Goal: Information Seeking & Learning: Learn about a topic

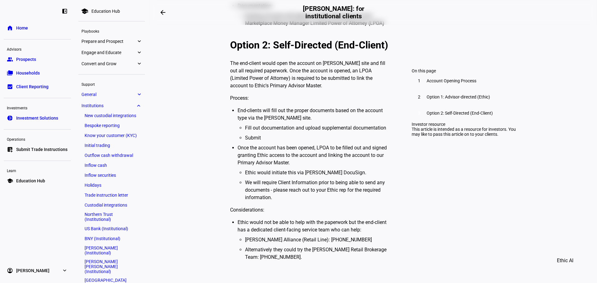
click at [19, 29] on span "Home" at bounding box center [22, 28] width 12 height 6
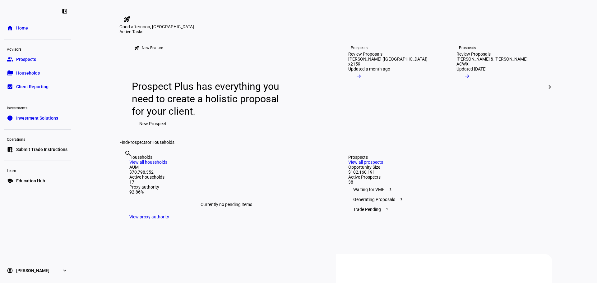
click at [24, 181] on span "Education Hub" at bounding box center [30, 181] width 29 height 6
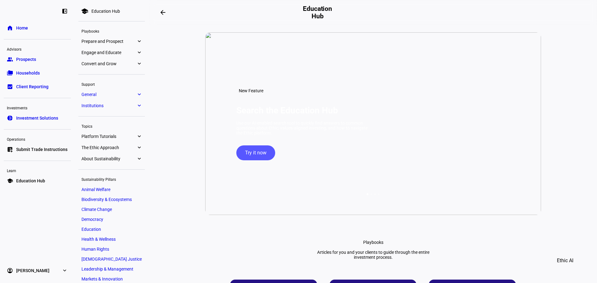
click at [114, 39] on span "Prepare and Prospect" at bounding box center [108, 41] width 55 height 5
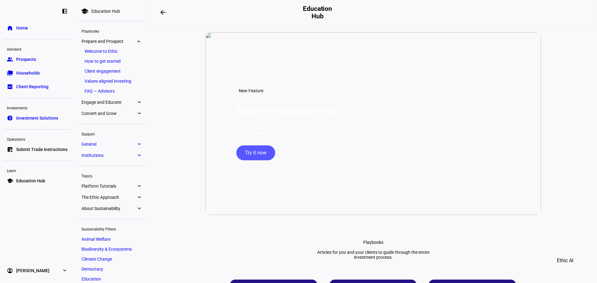
scroll to position [34, 0]
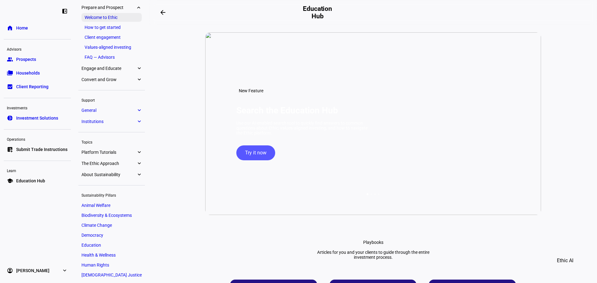
click at [101, 16] on link "Welcome to Ethic" at bounding box center [111, 17] width 60 height 9
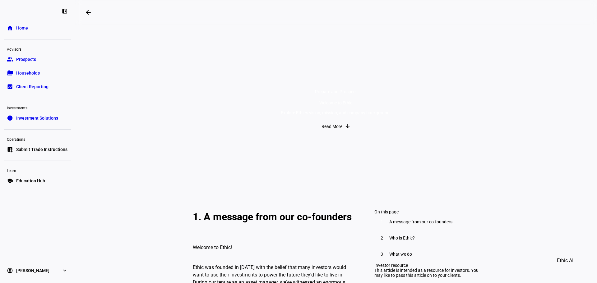
click at [30, 181] on span "Education Hub" at bounding box center [30, 181] width 29 height 6
click at [92, 11] on mat-icon "arrow_backwards" at bounding box center [88, 12] width 7 height 7
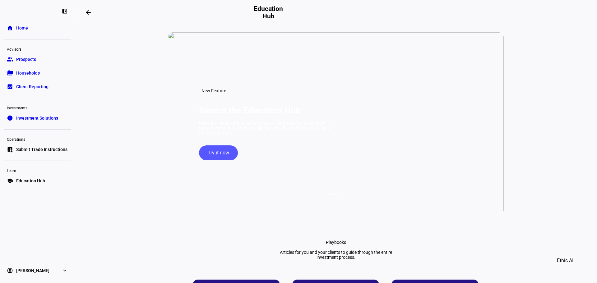
click at [21, 178] on span "Education Hub" at bounding box center [30, 181] width 29 height 6
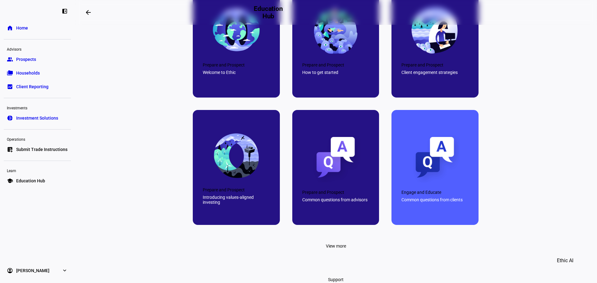
scroll to position [249, 0]
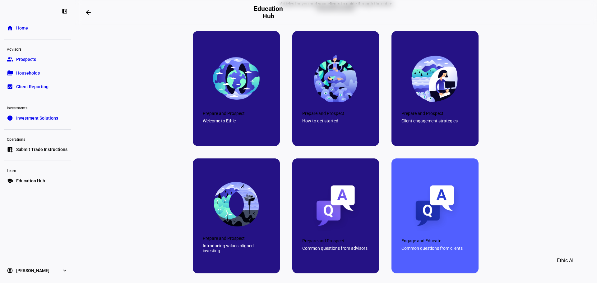
click at [24, 28] on span "Home" at bounding box center [22, 28] width 12 height 6
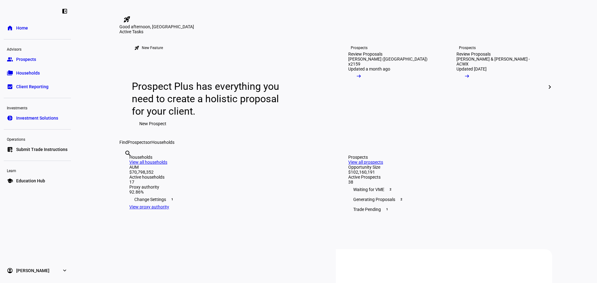
click at [24, 180] on span "Education Hub" at bounding box center [30, 181] width 29 height 6
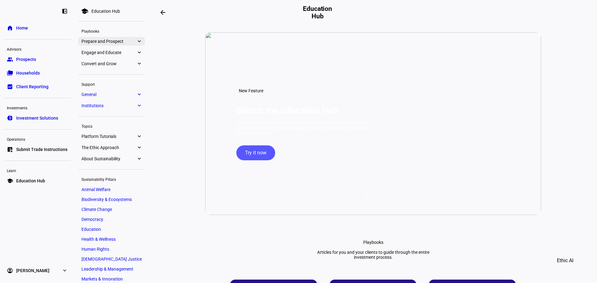
click at [98, 40] on span "Prepare and Prospect" at bounding box center [108, 41] width 55 height 5
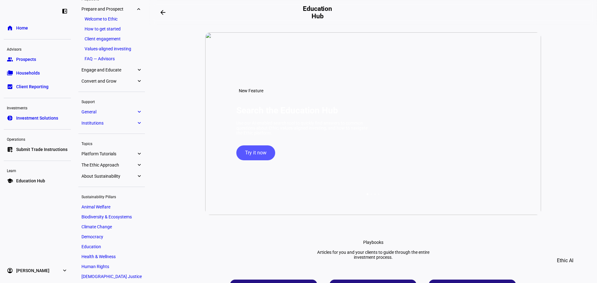
scroll to position [34, 0]
click at [96, 17] on link "Welcome to Ethic" at bounding box center [111, 17] width 60 height 9
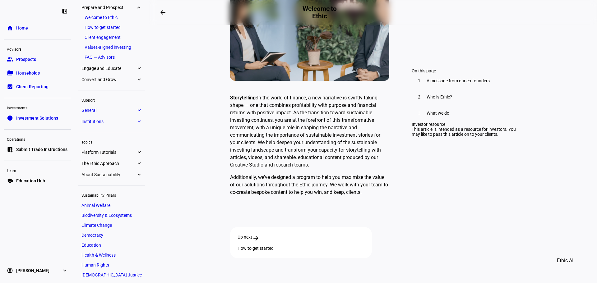
scroll to position [1664, 0]
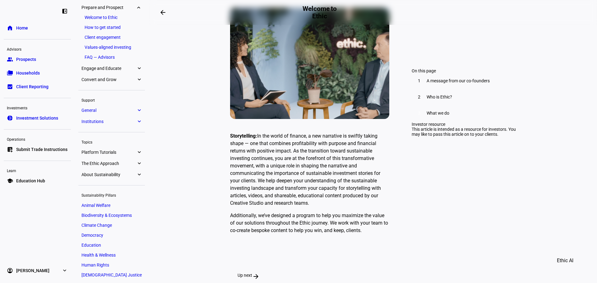
click at [260, 273] on mat-icon "arrow_forward" at bounding box center [255, 276] width 7 height 7
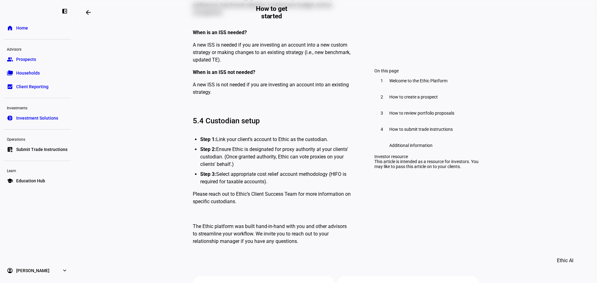
scroll to position [3354, 0]
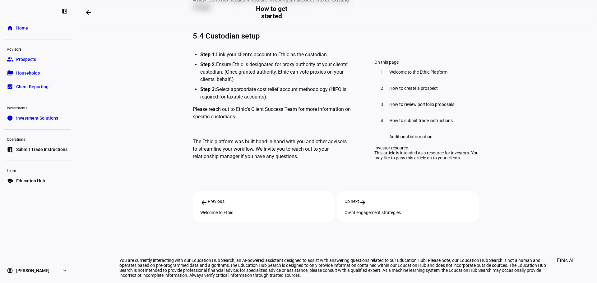
click at [32, 180] on span "Education Hub" at bounding box center [30, 181] width 29 height 6
click at [31, 181] on span "Education Hub" at bounding box center [30, 181] width 29 height 6
click at [14, 25] on link "home Home" at bounding box center [37, 28] width 67 height 12
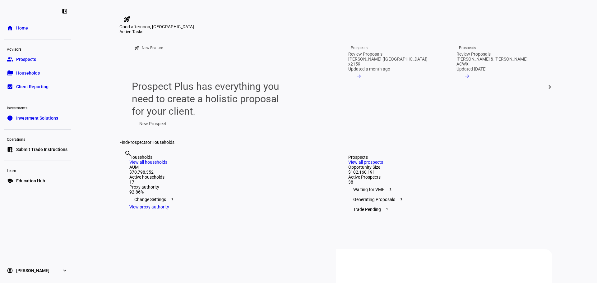
click at [25, 177] on link "school Education Hub" at bounding box center [37, 181] width 67 height 12
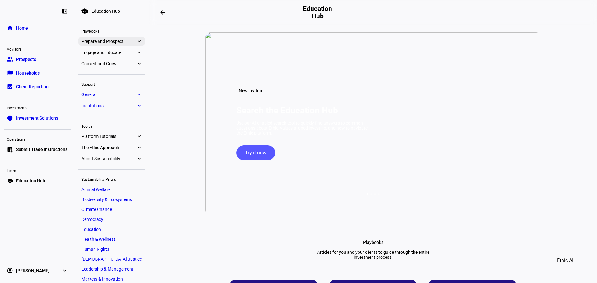
click at [95, 39] on span "Prepare and Prospect" at bounding box center [108, 41] width 55 height 5
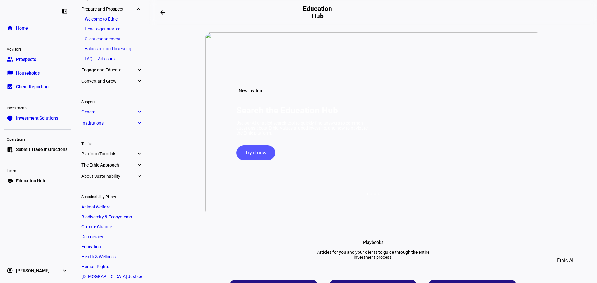
scroll to position [34, 0]
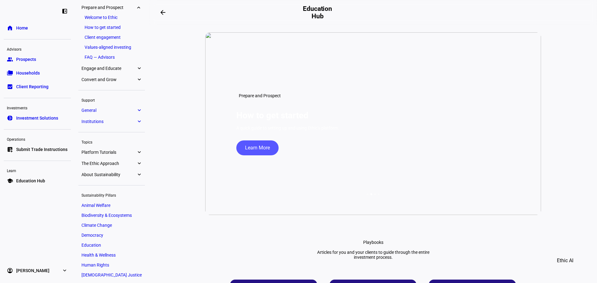
click at [99, 28] on link "How to get started" at bounding box center [111, 27] width 60 height 9
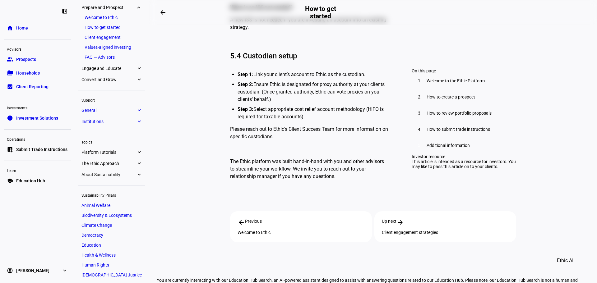
scroll to position [3354, 0]
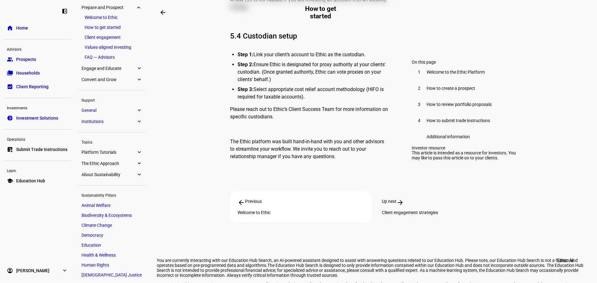
click at [418, 191] on div "Up next arrow_forward Client engagement strategies" at bounding box center [445, 206] width 142 height 31
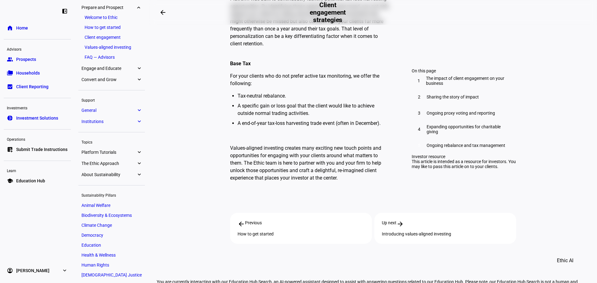
scroll to position [2227, 0]
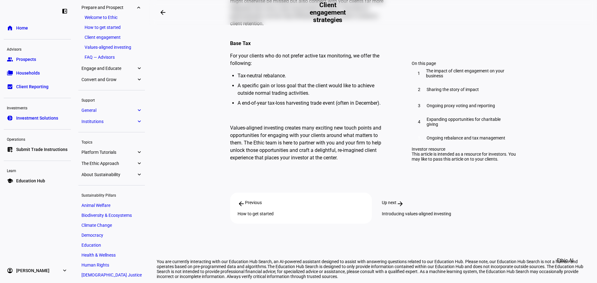
click at [431, 200] on div "Up next arrow_forward" at bounding box center [445, 203] width 127 height 7
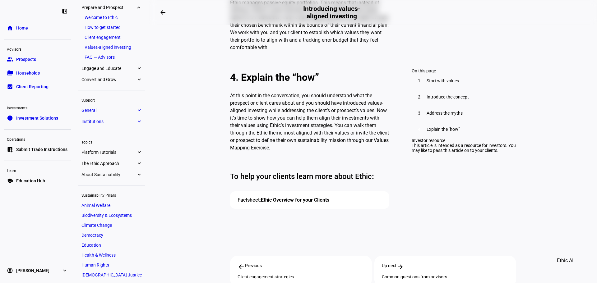
scroll to position [964, 0]
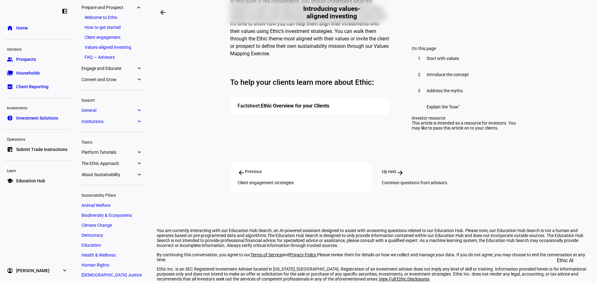
click at [387, 180] on div "Common questions from advisors" at bounding box center [445, 182] width 127 height 5
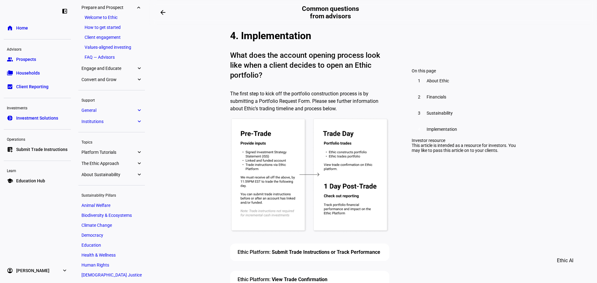
scroll to position [2148, 0]
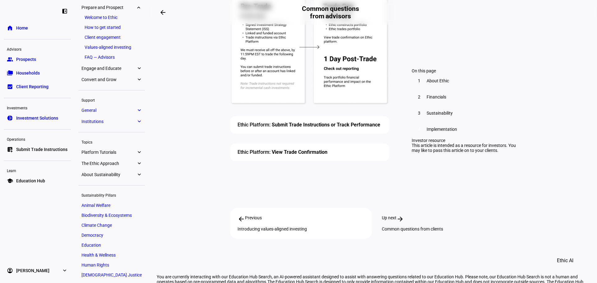
click at [408, 215] on div "Up next arrow_forward" at bounding box center [445, 218] width 127 height 7
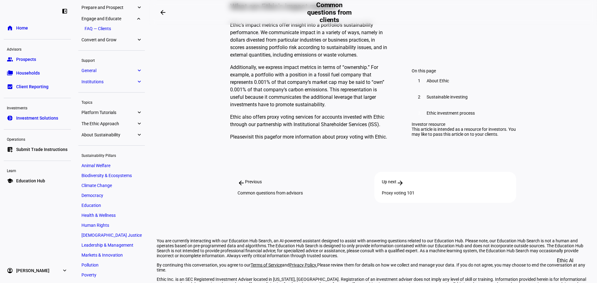
scroll to position [1162, 0]
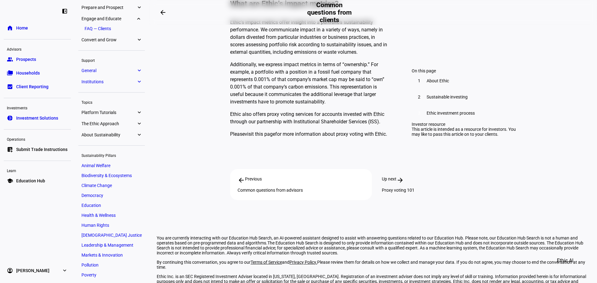
click at [410, 188] on div "Proxy voting 101" at bounding box center [445, 190] width 127 height 5
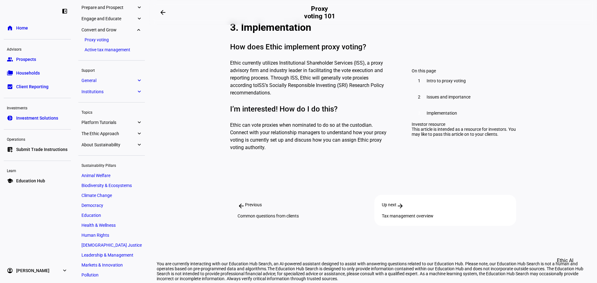
scroll to position [798, 0]
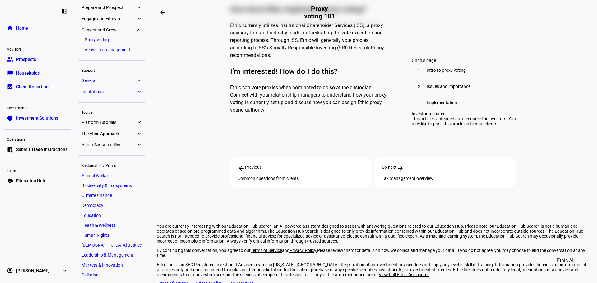
click at [435, 176] on div "Tax management overview" at bounding box center [445, 178] width 127 height 5
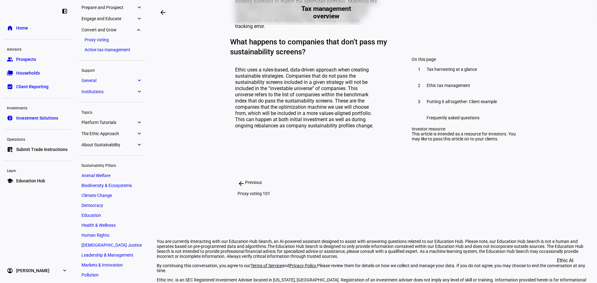
scroll to position [1195, 0]
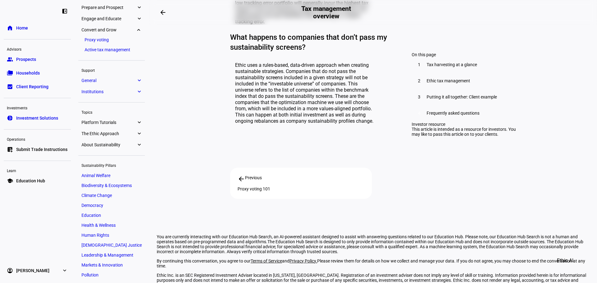
click at [107, 81] on span "General" at bounding box center [108, 80] width 55 height 5
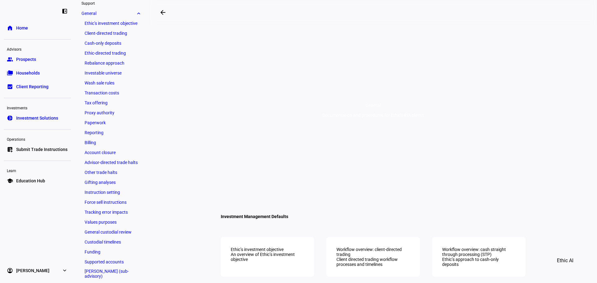
scroll to position [87, 0]
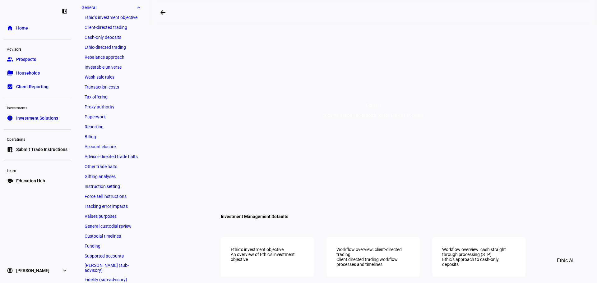
click at [115, 12] on div "General expand_more Ethic’s investment objective Client-directed trading Cash-o…" at bounding box center [111, 169] width 67 height 333
click at [114, 16] on link "Ethic’s investment objective" at bounding box center [111, 17] width 60 height 9
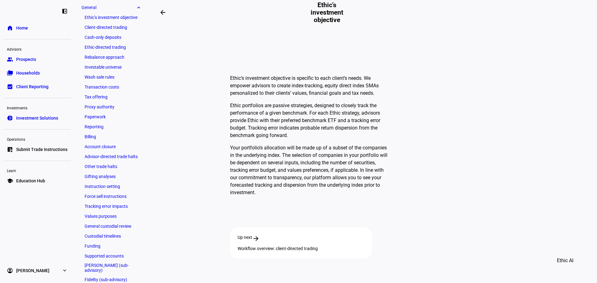
scroll to position [233, 0]
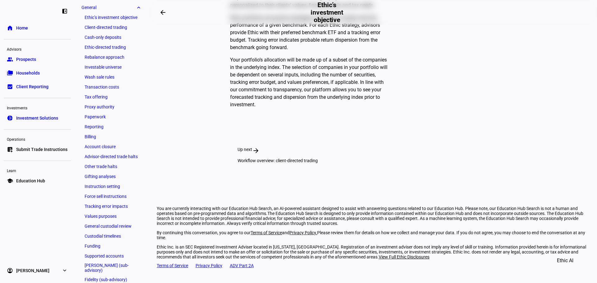
click at [364, 158] on div "Workflow overview: client-directed trading" at bounding box center [300, 160] width 127 height 5
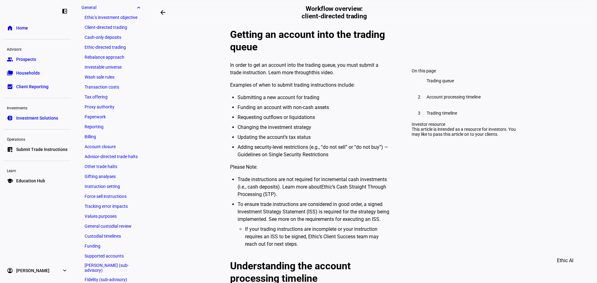
scroll to position [307, 0]
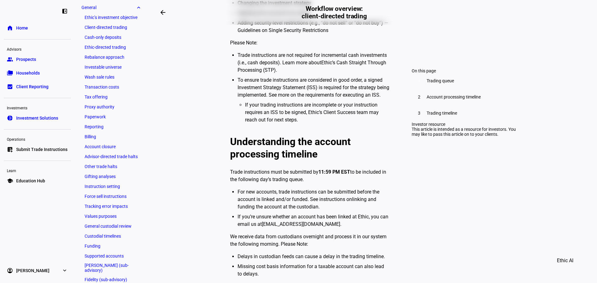
drag, startPoint x: 245, startPoint y: 208, endPoint x: 246, endPoint y: 202, distance: 5.9
click at [245, 208] on link "linking and funding the account at the custodian" at bounding box center [306, 202] width 139 height 13
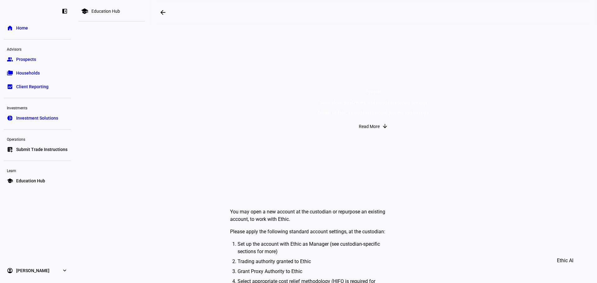
scroll to position [155, 0]
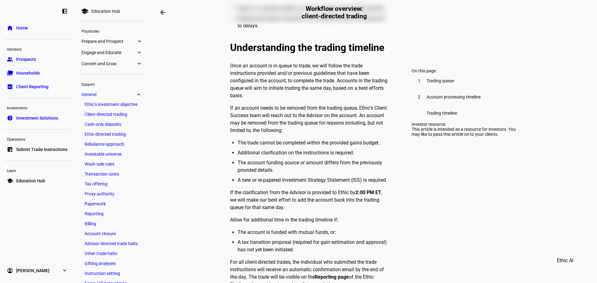
scroll to position [649, 0]
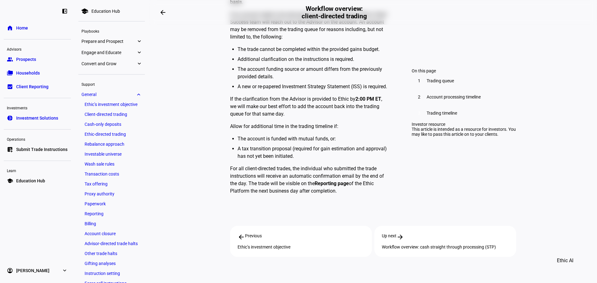
click at [433, 233] on div "Up next arrow_forward" at bounding box center [445, 236] width 127 height 7
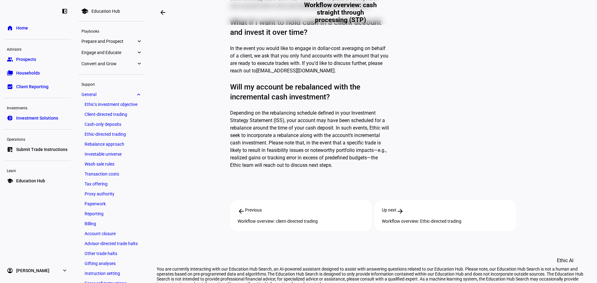
scroll to position [465, 0]
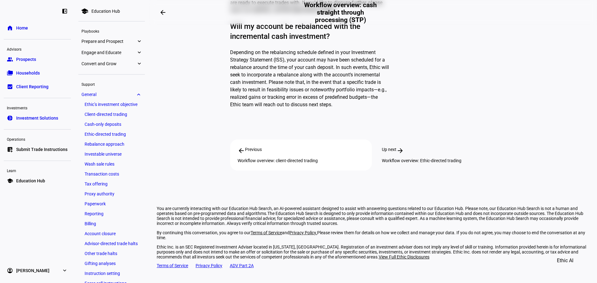
click at [436, 158] on div "Workflow overview: Ethic-directed trading" at bounding box center [445, 160] width 127 height 5
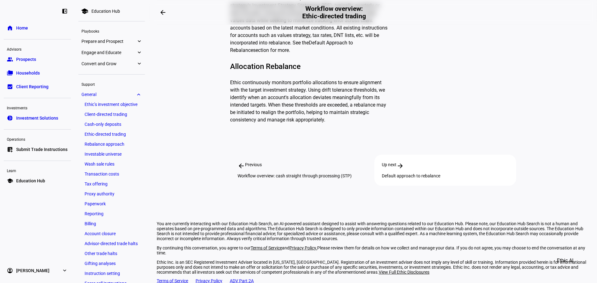
scroll to position [398, 0]
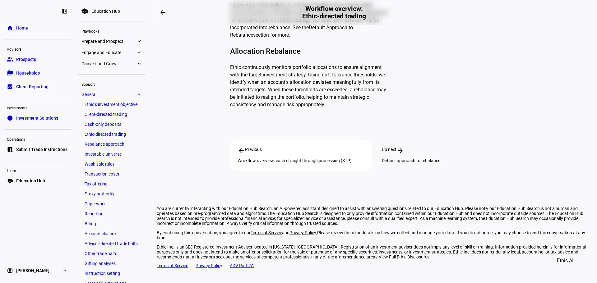
click at [394, 158] on div "Default approach to rebalance" at bounding box center [445, 160] width 127 height 5
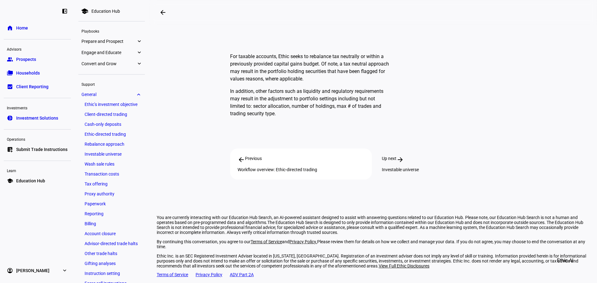
scroll to position [176, 0]
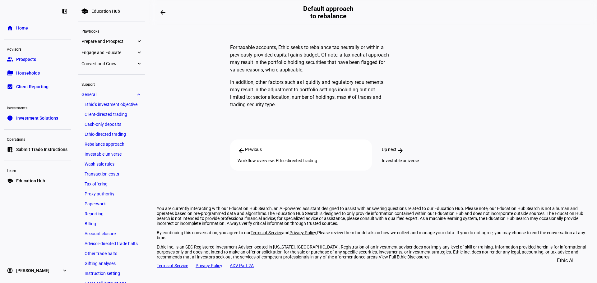
click at [391, 158] on div "Investable universe" at bounding box center [445, 160] width 127 height 5
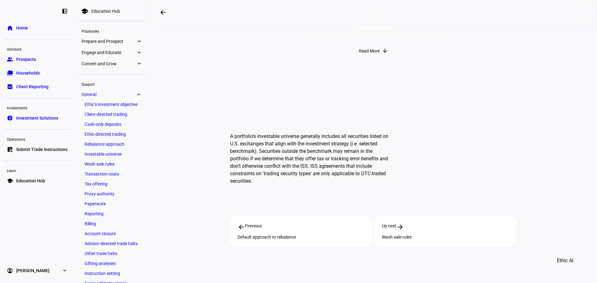
scroll to position [154, 0]
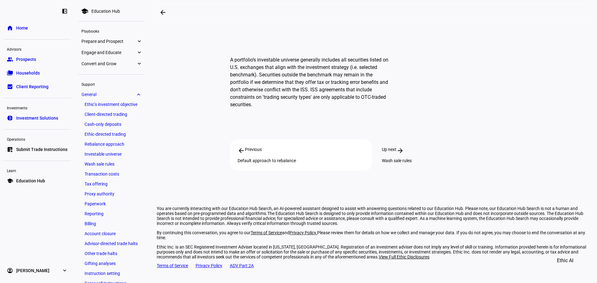
click at [399, 144] on div "Up next arrow_forward Wash sale rules" at bounding box center [445, 155] width 142 height 31
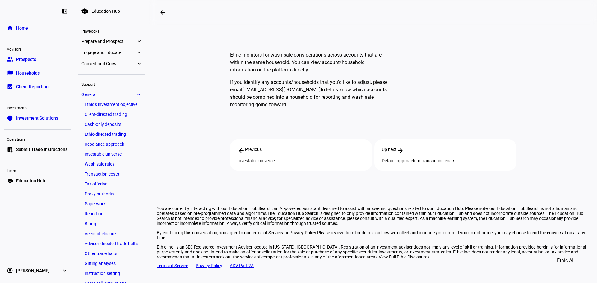
scroll to position [159, 0]
click at [422, 160] on div "Default approach to transaction costs" at bounding box center [445, 160] width 127 height 5
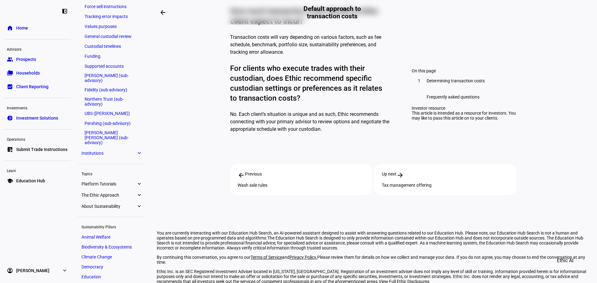
scroll to position [311, 0]
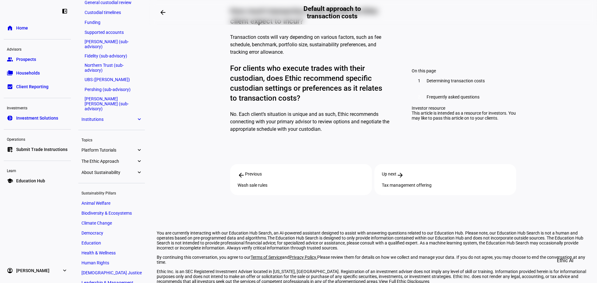
click at [118, 148] on span "Platform Tutorials" at bounding box center [108, 150] width 55 height 5
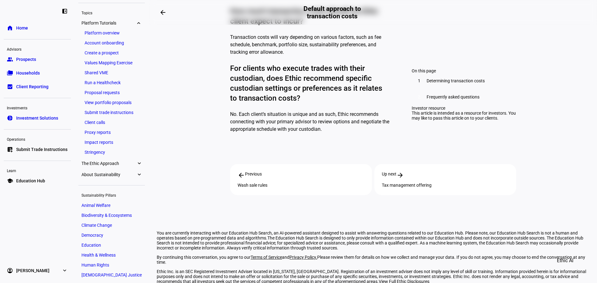
scroll to position [419, 0]
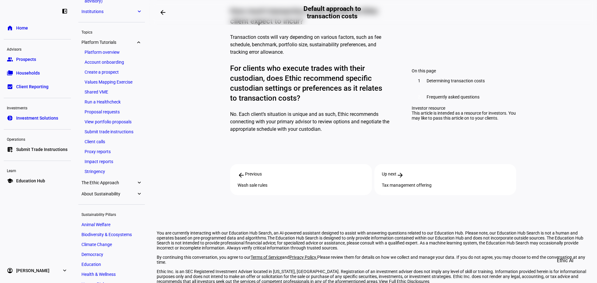
click at [105, 48] on link "Platform overview" at bounding box center [111, 52] width 60 height 9
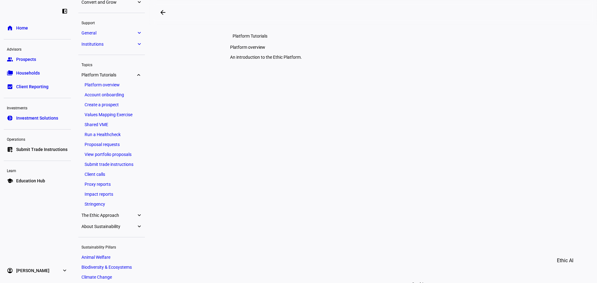
scroll to position [9, 0]
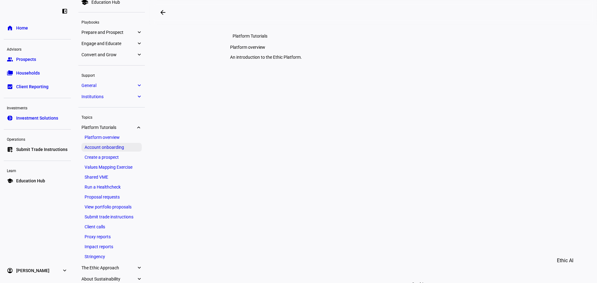
click at [101, 145] on link "Account onboarding" at bounding box center [111, 147] width 60 height 9
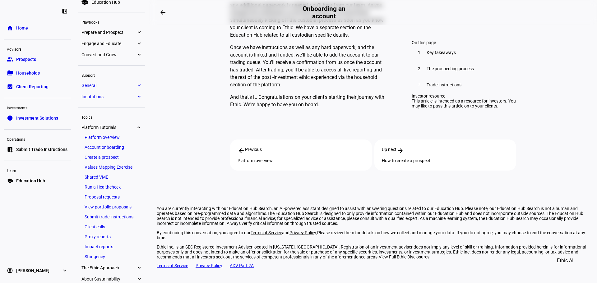
scroll to position [765, 0]
click at [93, 156] on link "Create a prospect" at bounding box center [111, 157] width 60 height 9
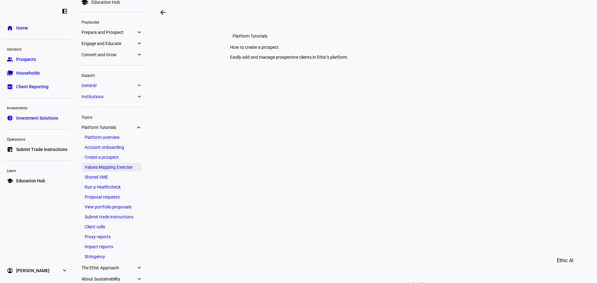
click at [95, 170] on link "Values Mapping Exercise" at bounding box center [111, 167] width 60 height 9
click at [102, 175] on link "Shared VME" at bounding box center [111, 177] width 60 height 9
click at [101, 189] on link "Run a Healthcheck" at bounding box center [111, 187] width 60 height 9
click at [96, 203] on link "View portfolio proposals" at bounding box center [111, 207] width 60 height 9
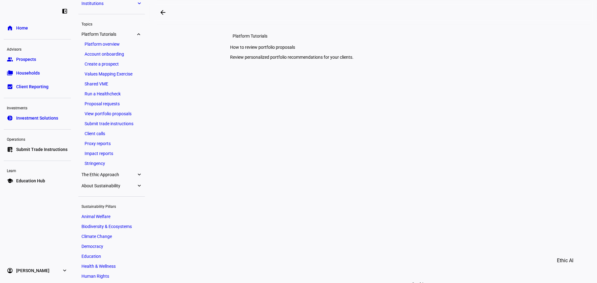
click at [97, 171] on link "The Ethic Approach expand_more" at bounding box center [111, 174] width 67 height 9
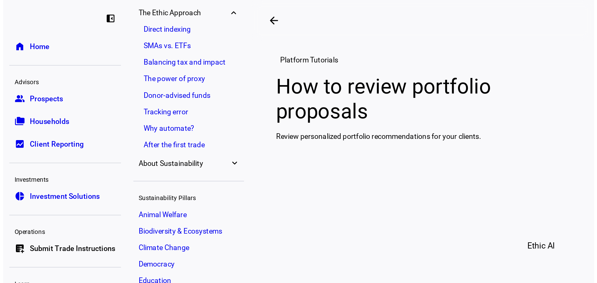
scroll to position [264, 0]
